Goal: Task Accomplishment & Management: Use online tool/utility

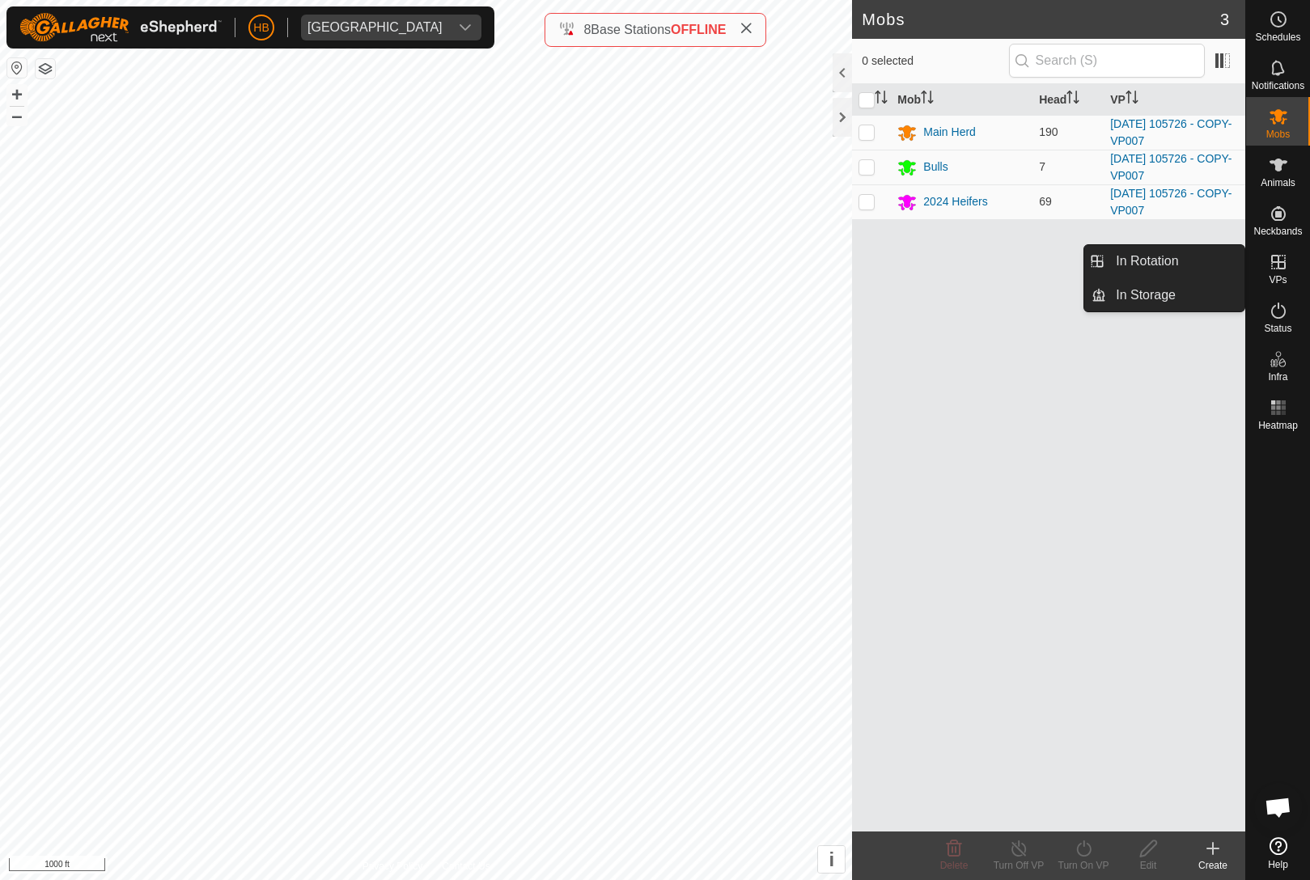
click at [1193, 264] on link "In Rotation" at bounding box center [1175, 261] width 138 height 32
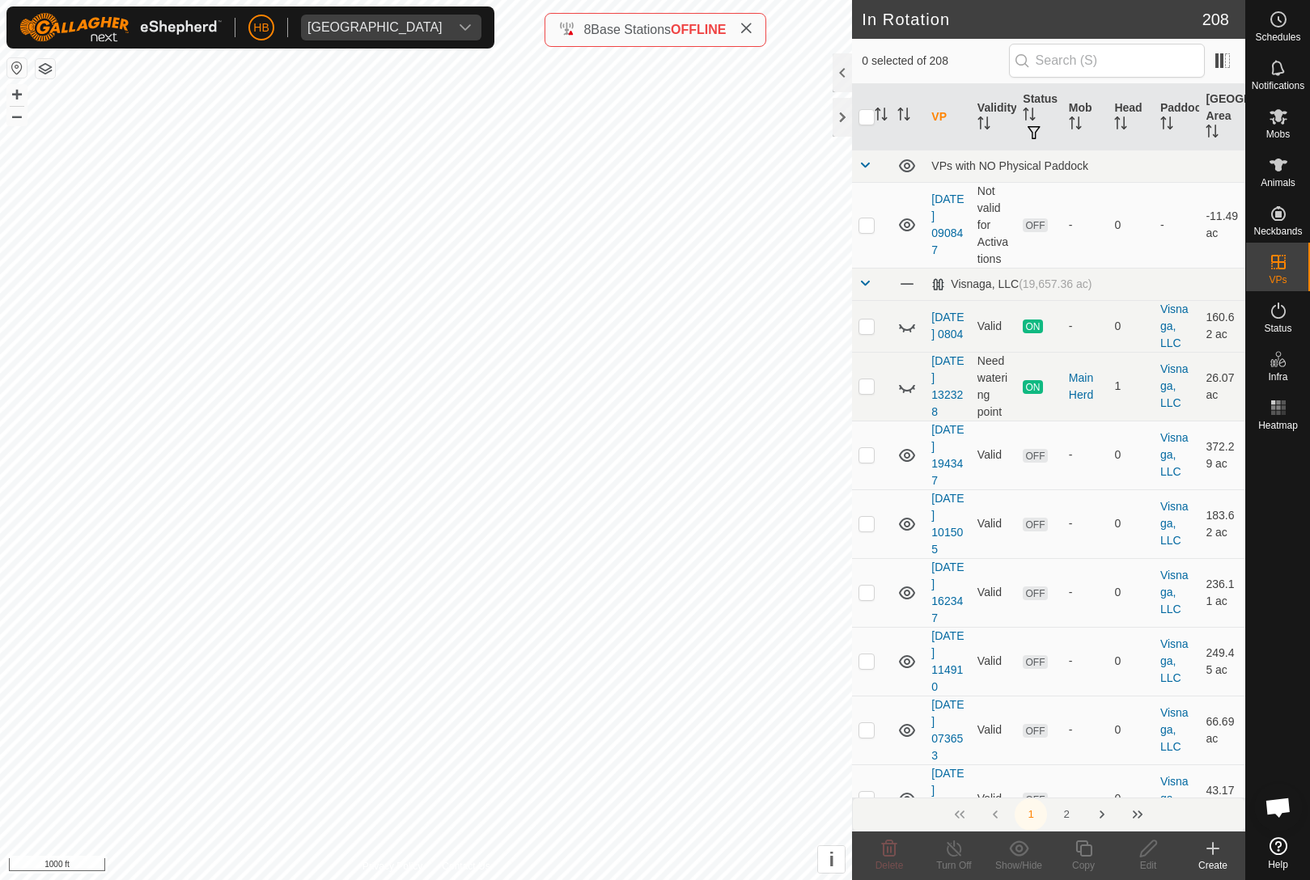
click at [1114, 123] on icon "Activate to sort" at bounding box center [1120, 123] width 13 height 13
click at [1115, 126] on icon "Activate to sort" at bounding box center [1120, 123] width 13 height 13
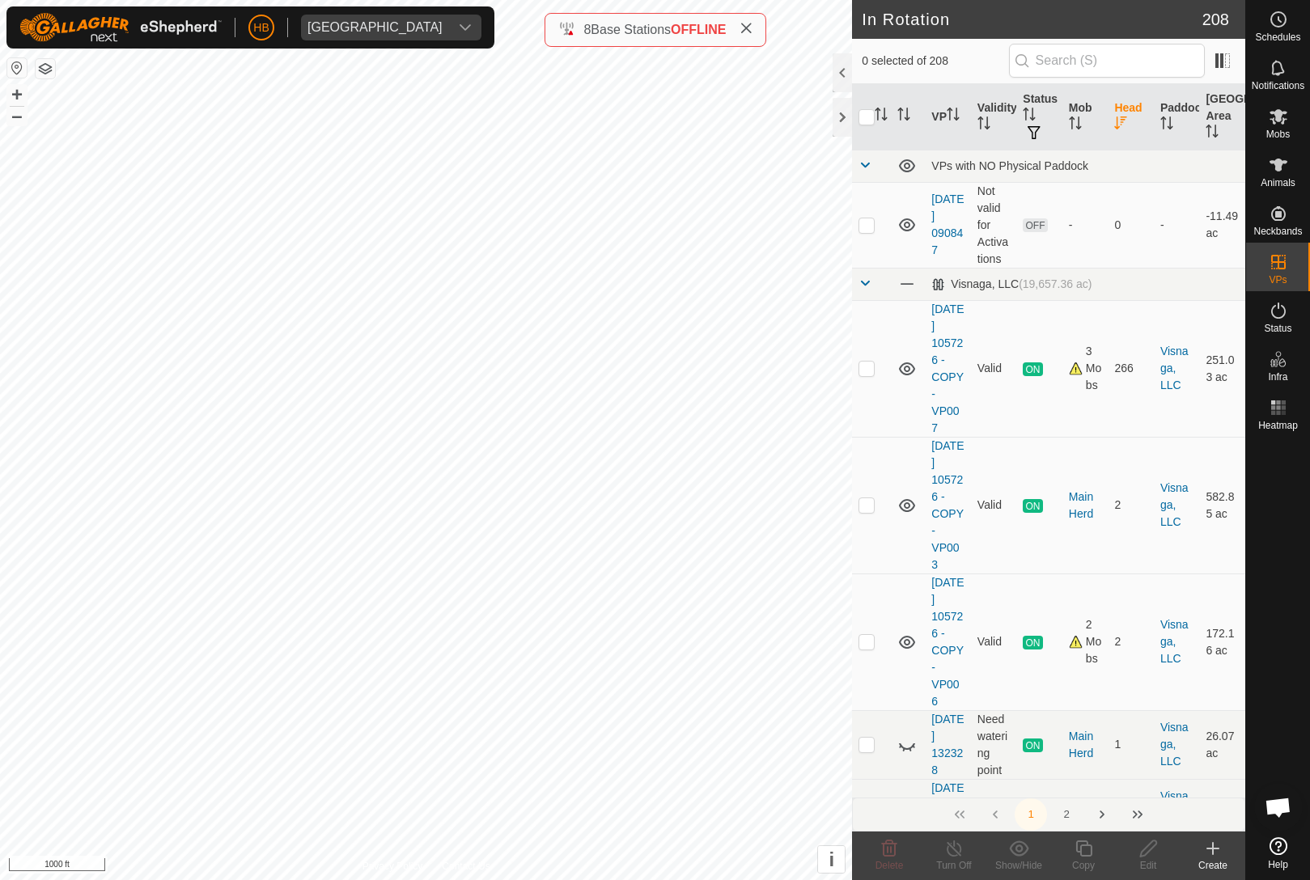
click at [871, 379] on td at bounding box center [871, 368] width 39 height 137
checkbox input "true"
click at [1095, 850] on copy-svg-icon at bounding box center [1083, 848] width 65 height 19
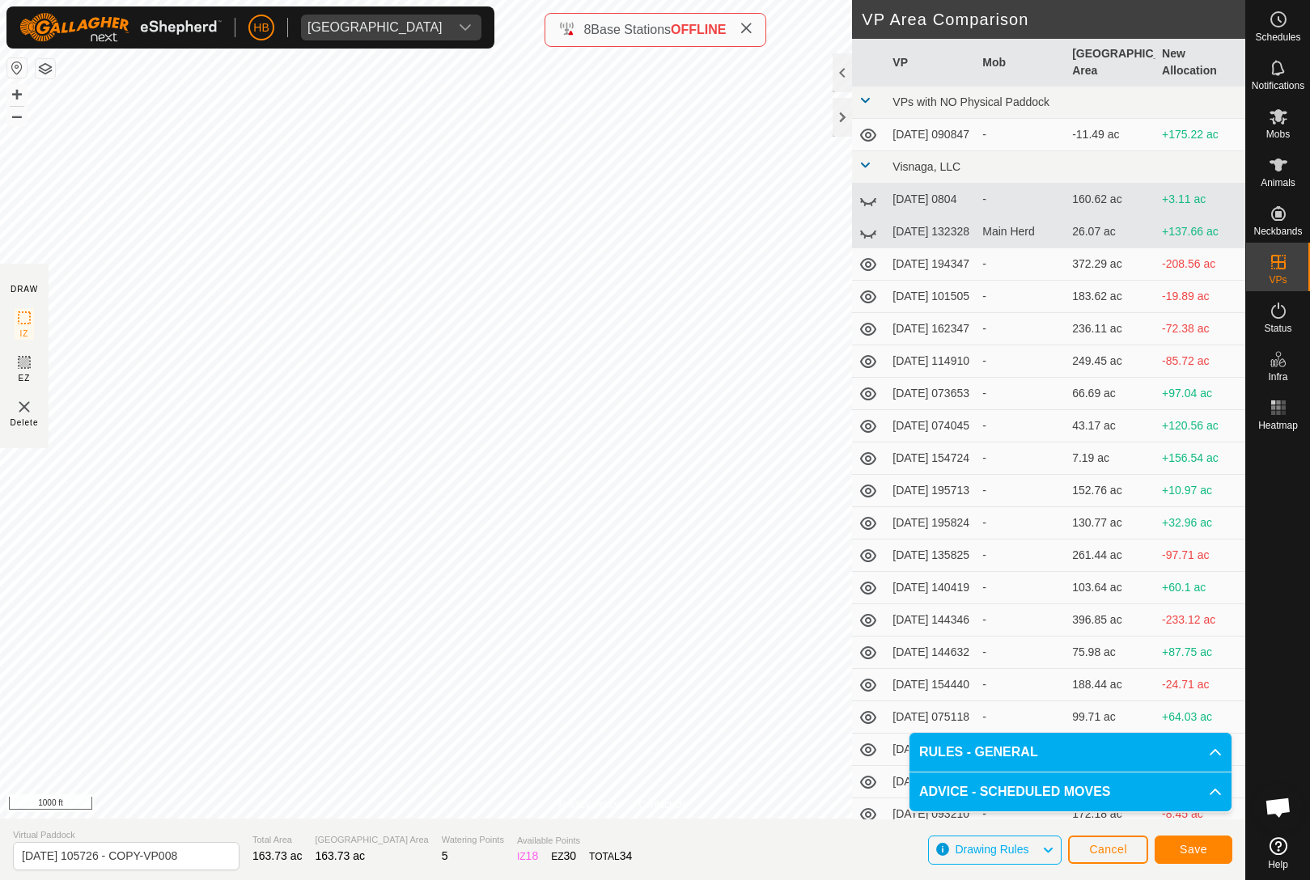
click at [1198, 844] on span "Save" at bounding box center [1194, 849] width 28 height 13
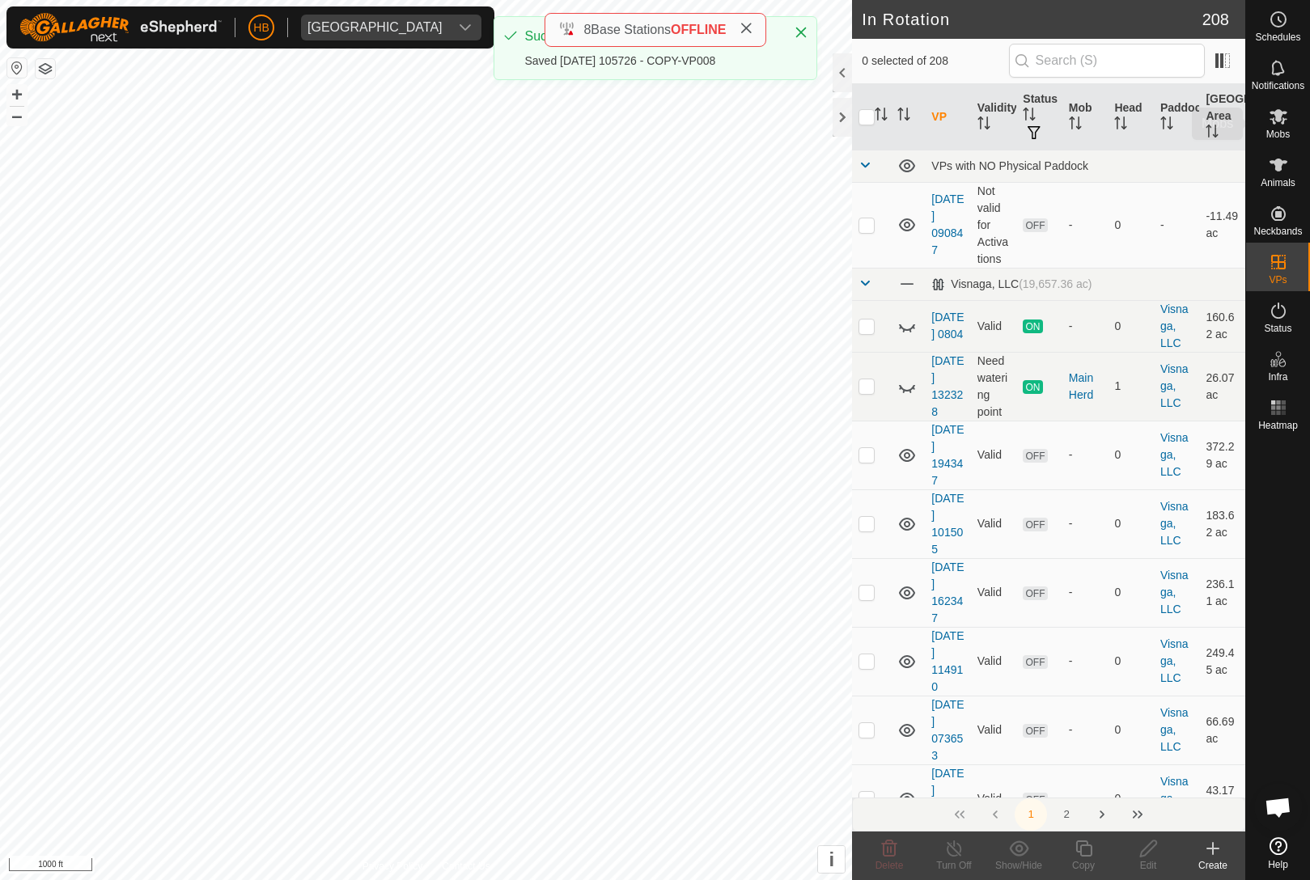
click at [1287, 112] on icon at bounding box center [1278, 116] width 19 height 19
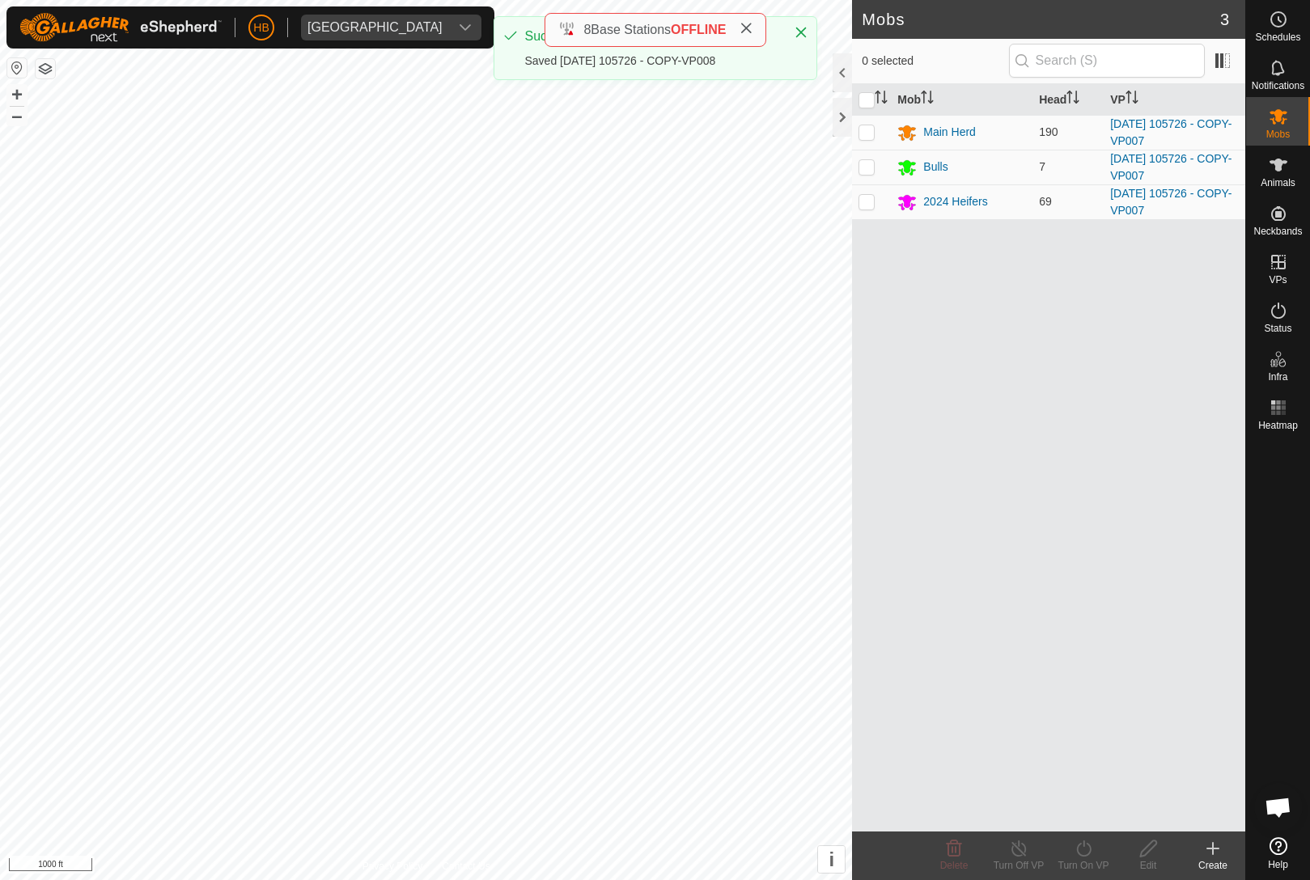
click at [871, 100] on input "checkbox" at bounding box center [866, 100] width 16 height 16
checkbox input "true"
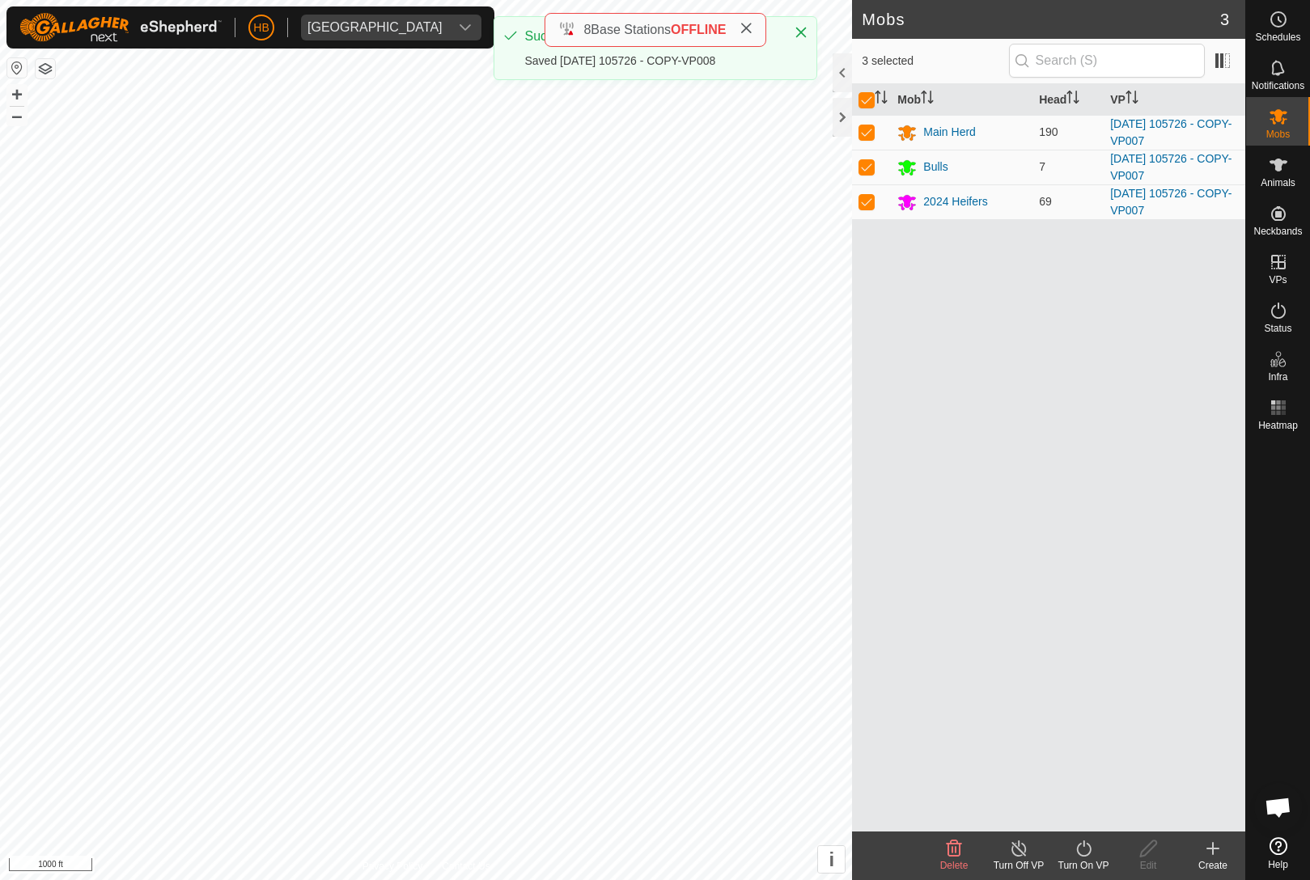
click at [1102, 850] on turn-on-svg-icon at bounding box center [1083, 848] width 65 height 19
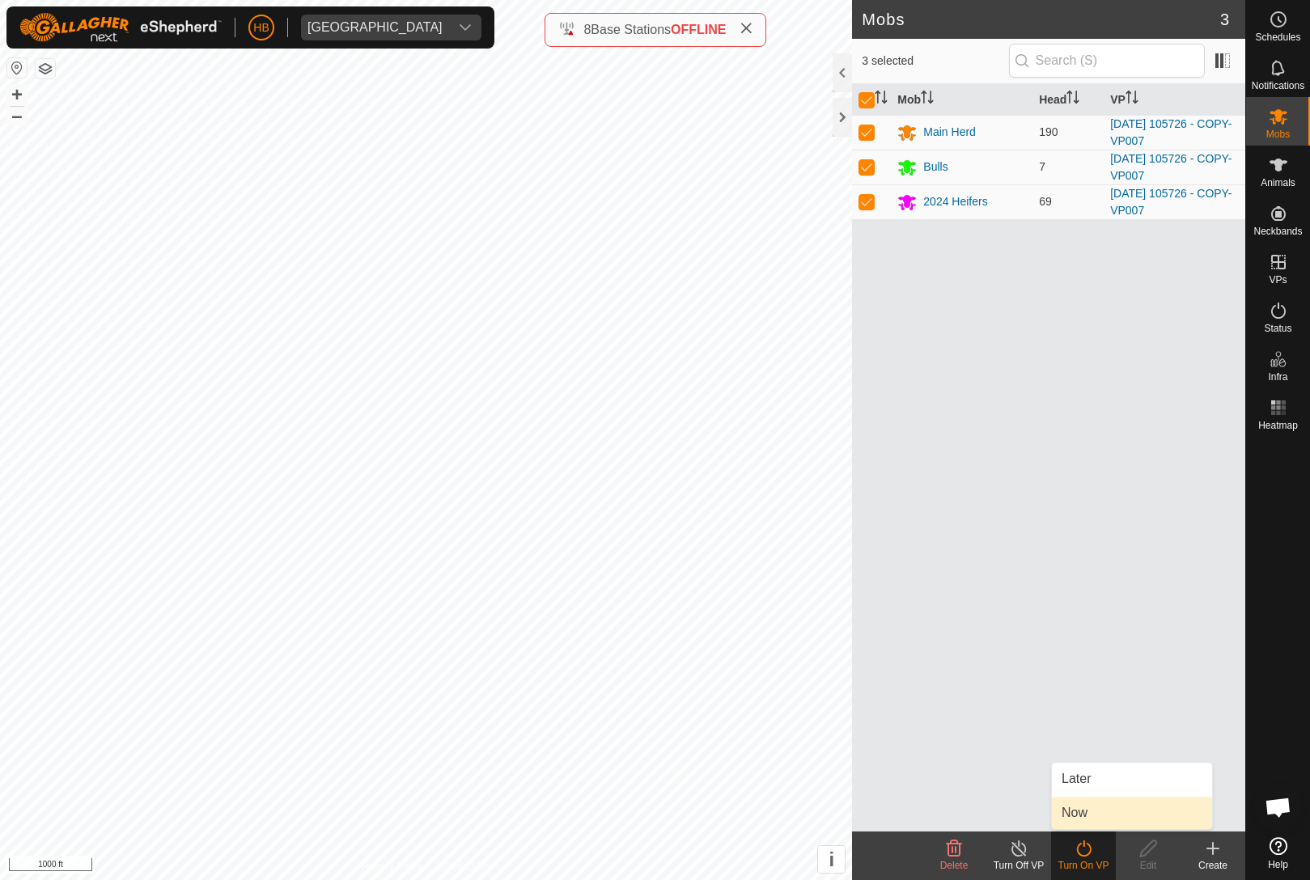
click at [1112, 818] on link "Now" at bounding box center [1132, 813] width 160 height 32
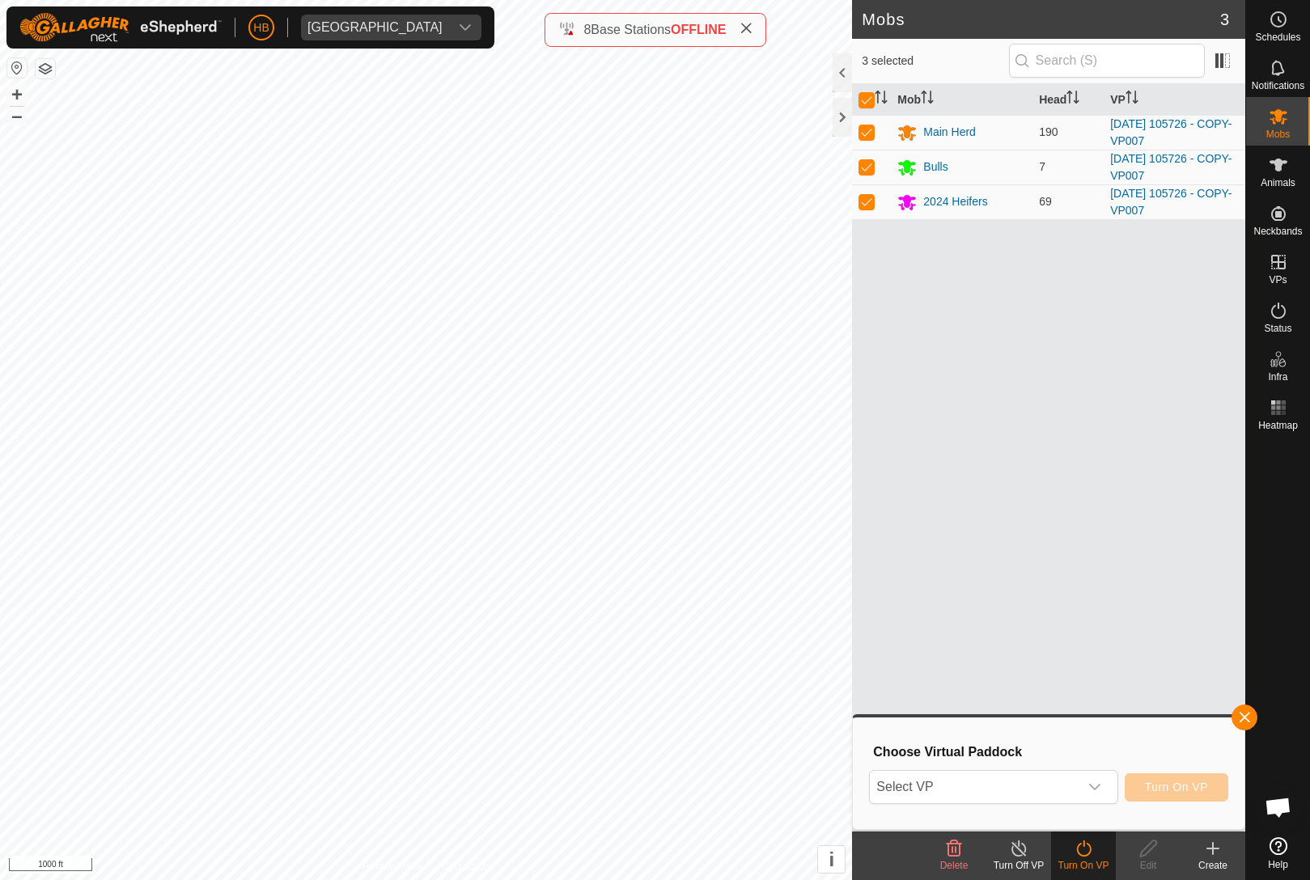
click at [1075, 795] on span "Select VP" at bounding box center [974, 787] width 208 height 32
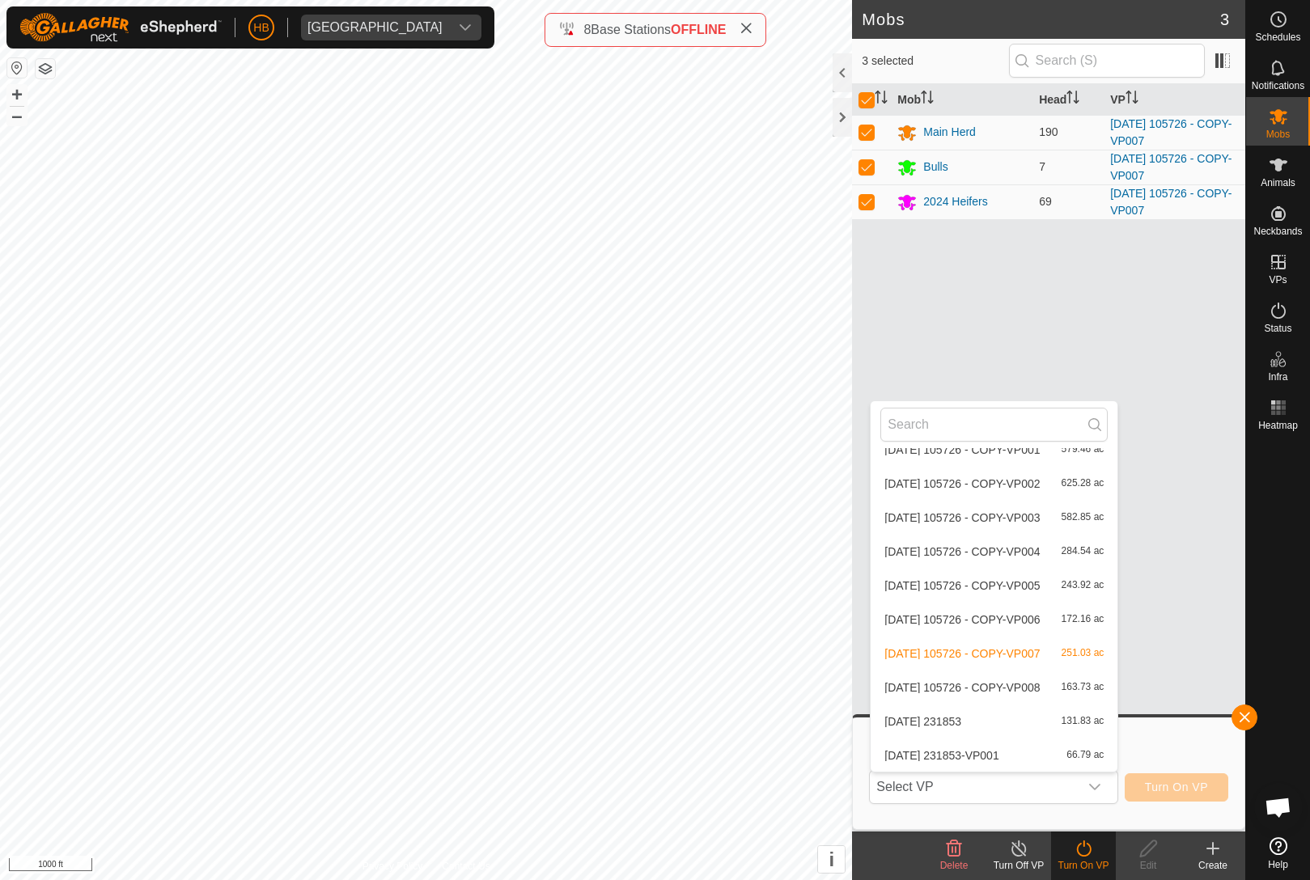
scroll to position [7020, 0]
click at [1095, 685] on span "163.73 ac" at bounding box center [1082, 687] width 43 height 11
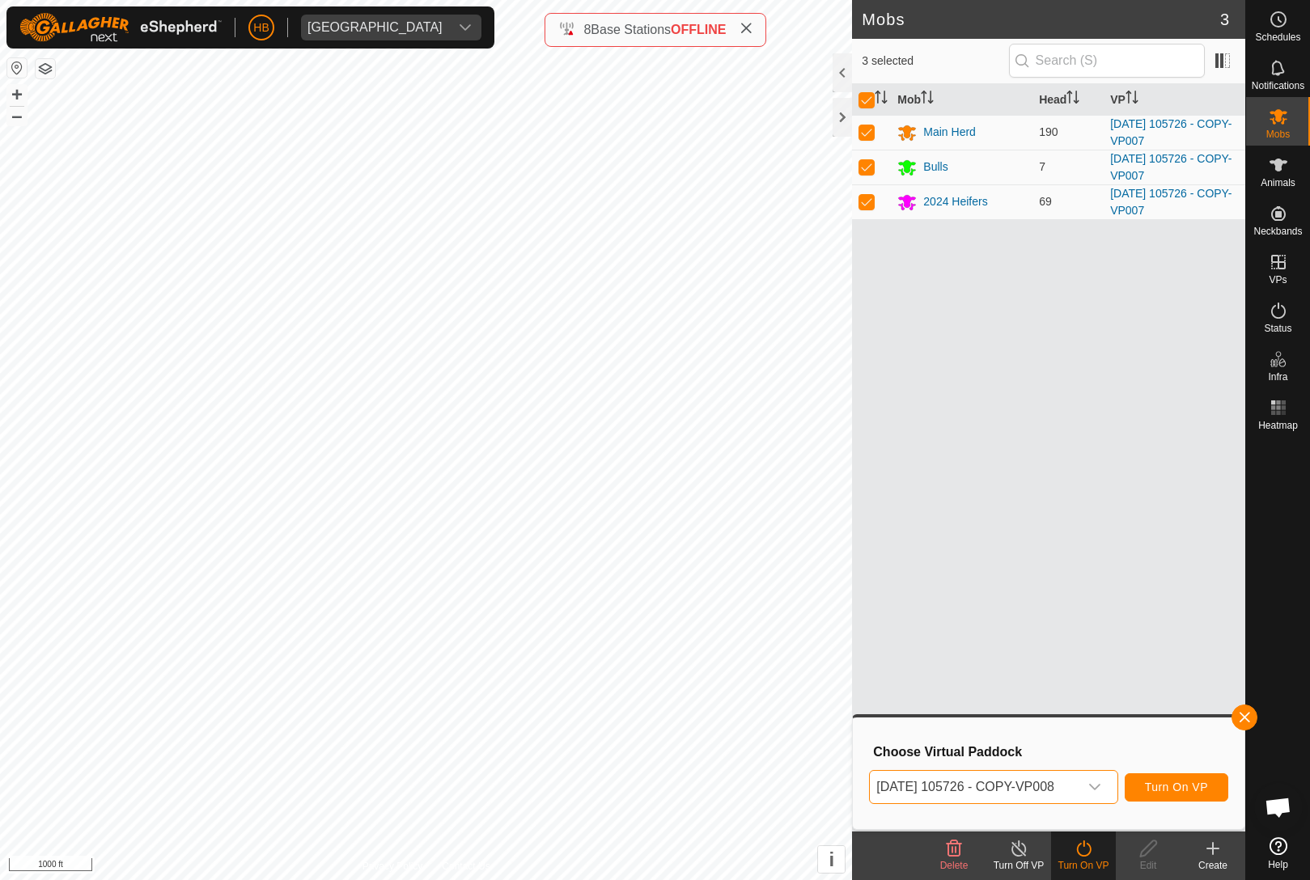
click at [1197, 781] on span "Turn On VP" at bounding box center [1176, 787] width 63 height 13
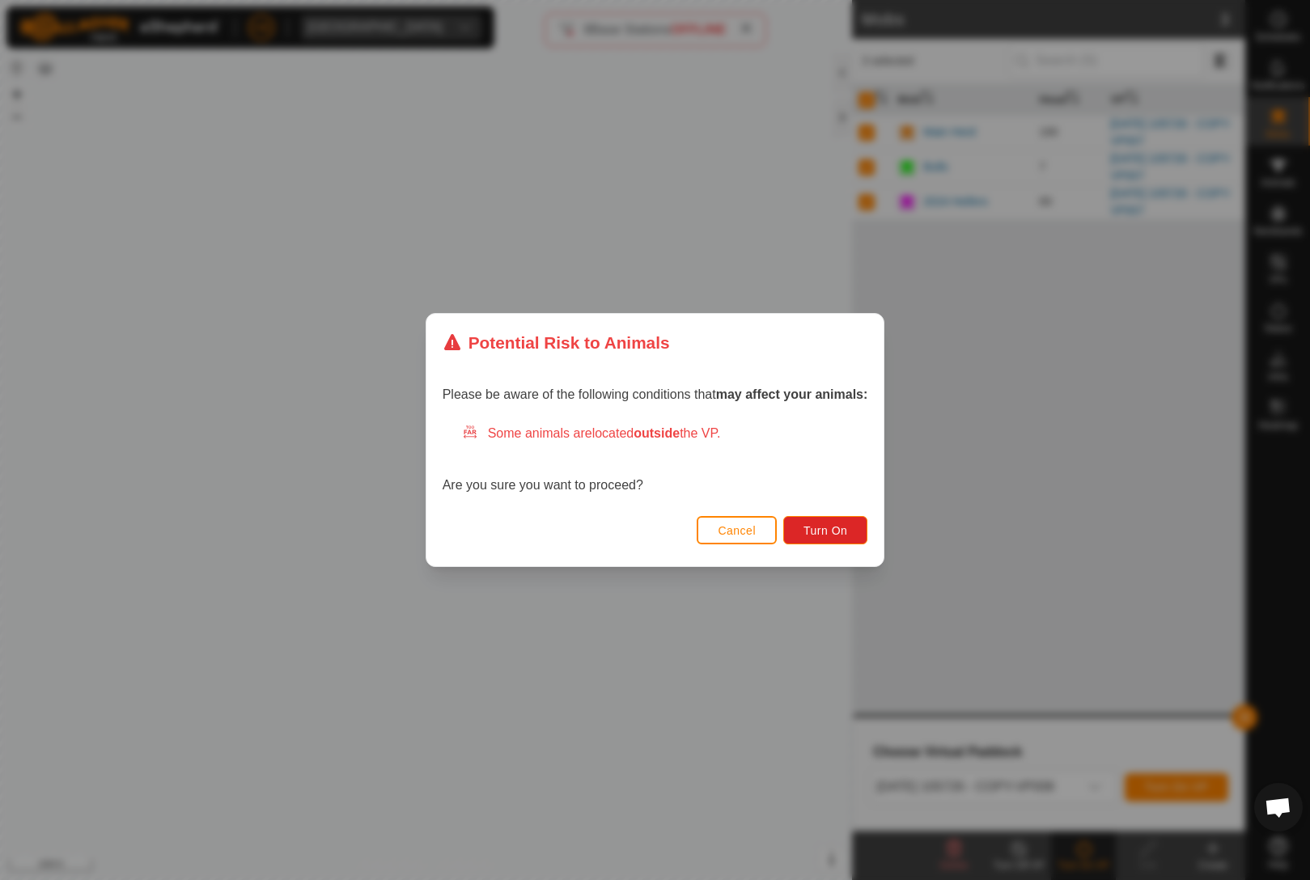
click at [851, 537] on button "Turn On" at bounding box center [825, 530] width 84 height 28
